Goal: Navigation & Orientation: Find specific page/section

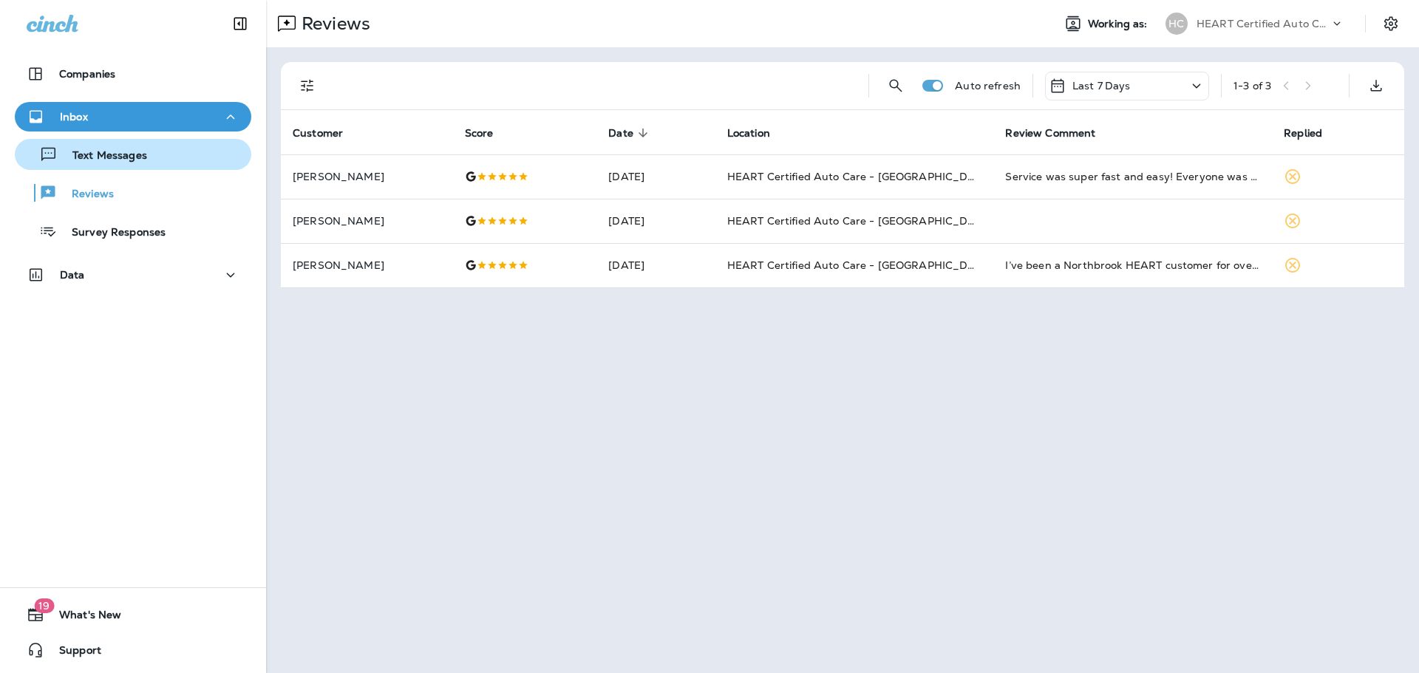
click at [112, 169] on button "Text Messages" at bounding box center [133, 154] width 237 height 31
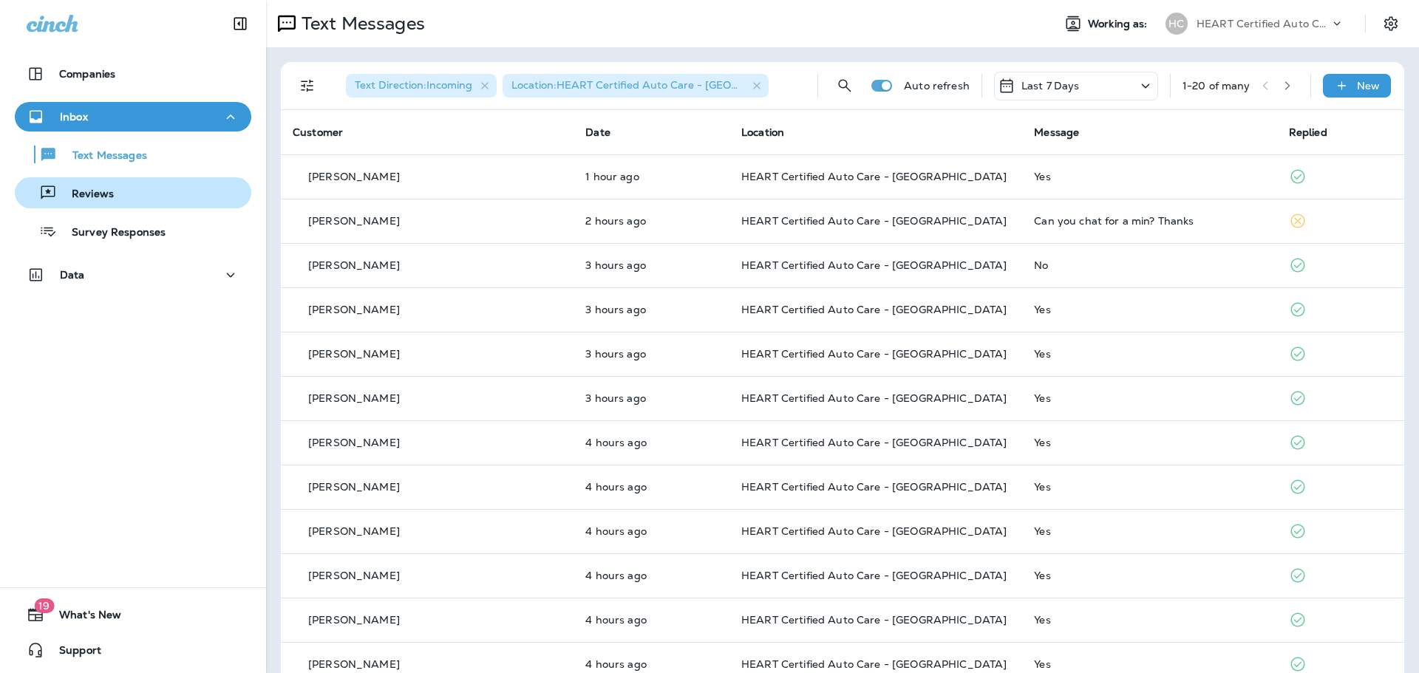
click at [101, 196] on p "Reviews" at bounding box center [85, 195] width 57 height 14
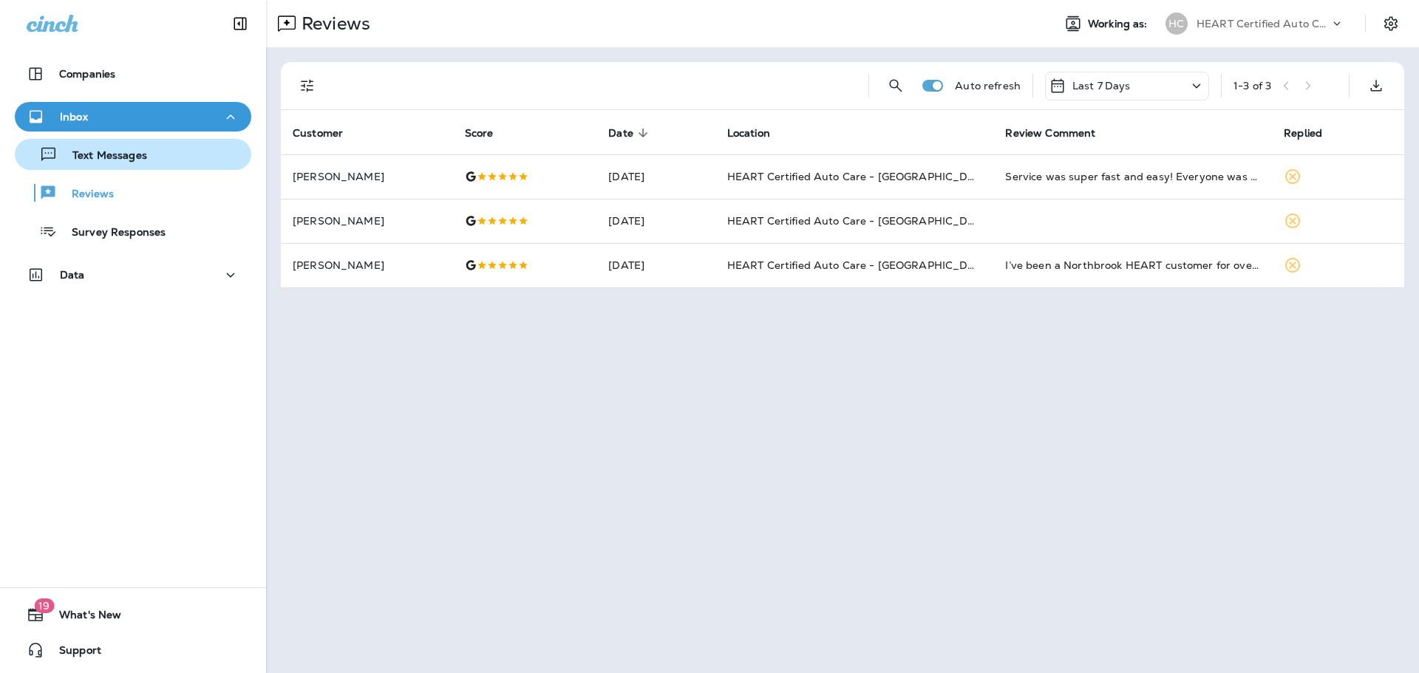
click at [126, 153] on p "Text Messages" at bounding box center [102, 156] width 89 height 14
